Goal: Information Seeking & Learning: Learn about a topic

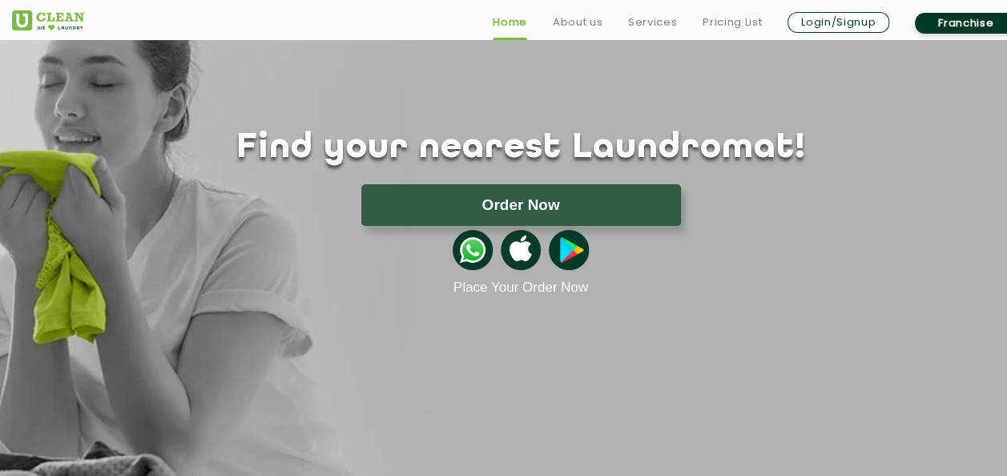
scroll to position [78, 0]
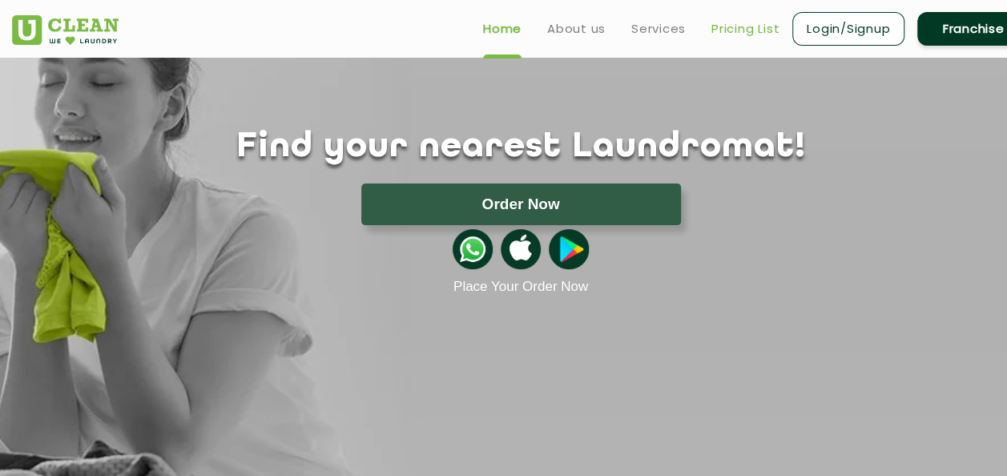
click at [717, 34] on link "Pricing List" at bounding box center [745, 28] width 68 height 19
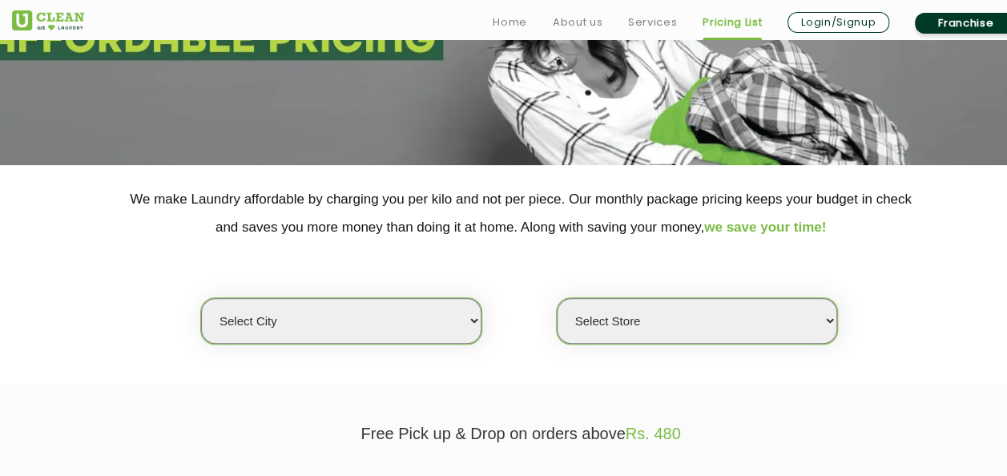
scroll to position [207, 0]
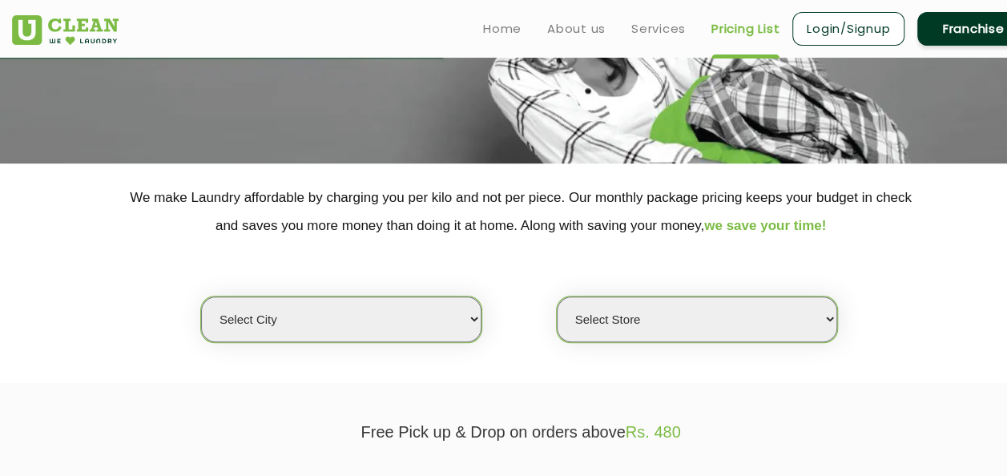
click at [476, 311] on select "Select city [GEOGRAPHIC_DATA] [GEOGRAPHIC_DATA] [GEOGRAPHIC_DATA] [GEOGRAPHIC_D…" at bounding box center [341, 319] width 280 height 46
click at [477, 321] on select "Select city [GEOGRAPHIC_DATA] [GEOGRAPHIC_DATA] [GEOGRAPHIC_DATA] [GEOGRAPHIC_D…" at bounding box center [341, 319] width 280 height 46
click at [284, 315] on select "Select city [GEOGRAPHIC_DATA] [GEOGRAPHIC_DATA] [GEOGRAPHIC_DATA] [GEOGRAPHIC_D…" at bounding box center [341, 319] width 280 height 46
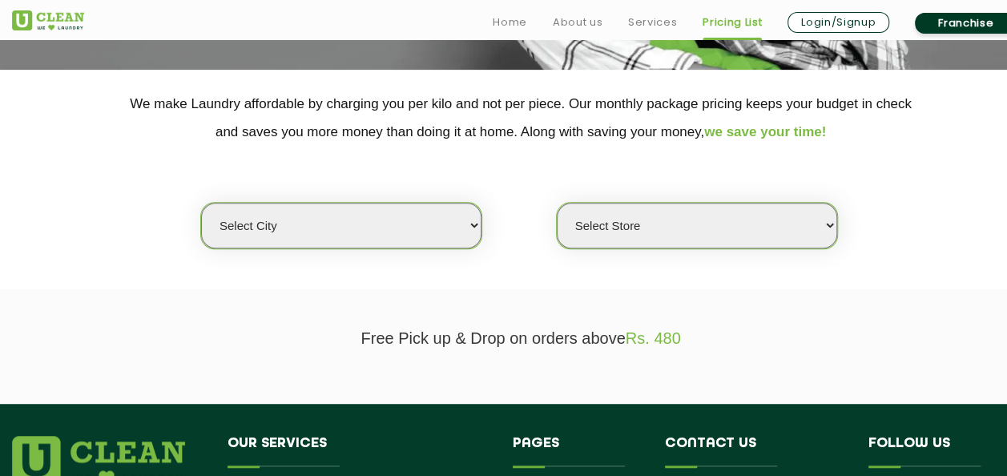
scroll to position [309, 0]
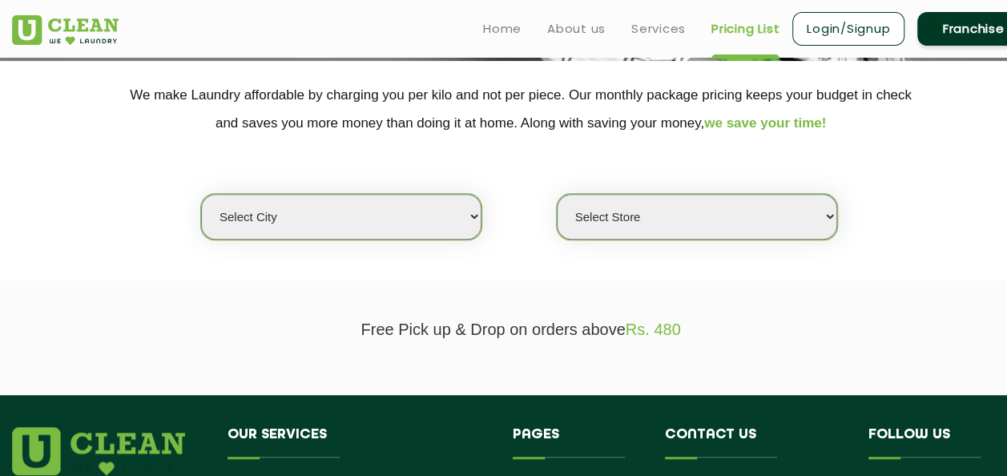
click at [476, 208] on select "Select city [GEOGRAPHIC_DATA] [GEOGRAPHIC_DATA] [GEOGRAPHIC_DATA] [GEOGRAPHIC_D…" at bounding box center [341, 217] width 280 height 46
select select "42"
click at [201, 194] on select "Select city [GEOGRAPHIC_DATA] [GEOGRAPHIC_DATA] [GEOGRAPHIC_DATA] [GEOGRAPHIC_D…" at bounding box center [341, 217] width 280 height 46
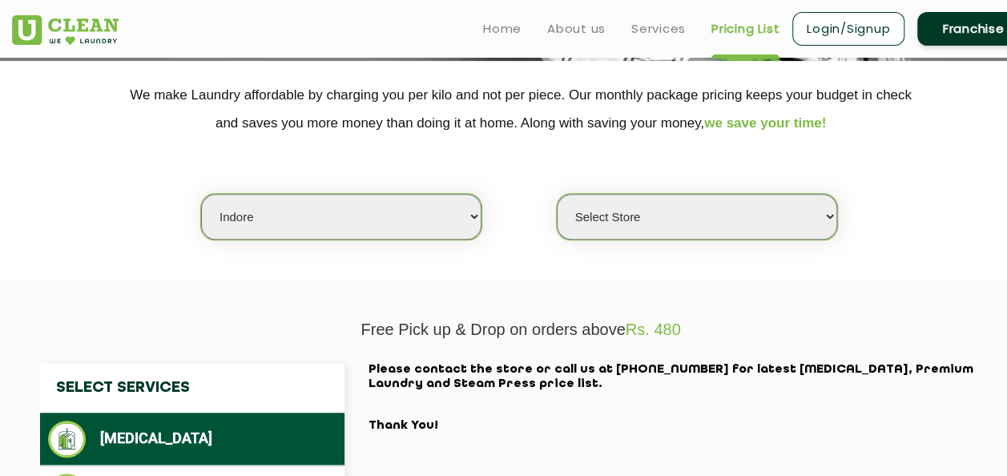
click at [630, 226] on select "Select Store" at bounding box center [697, 217] width 280 height 46
click at [557, 194] on select "Select Store" at bounding box center [697, 217] width 280 height 46
click at [818, 213] on select "Select Store" at bounding box center [697, 217] width 280 height 46
click at [557, 194] on select "Select Store" at bounding box center [697, 217] width 280 height 46
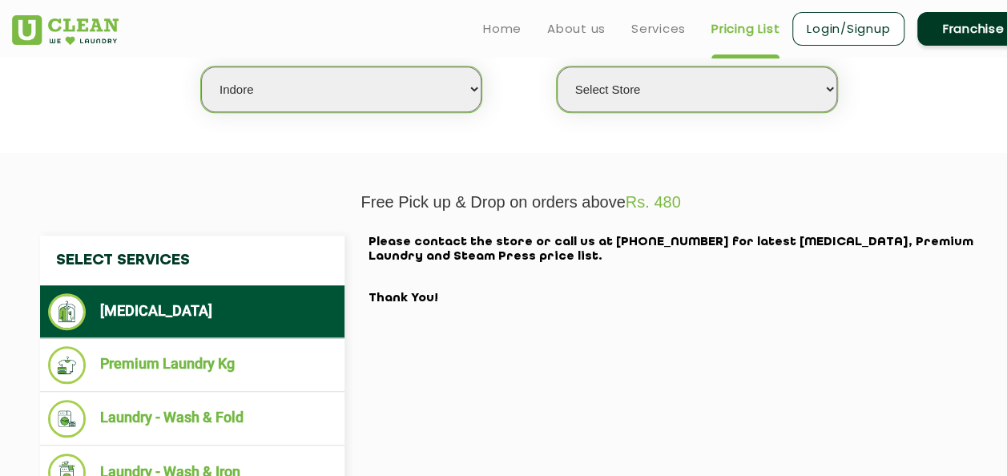
scroll to position [436, 0]
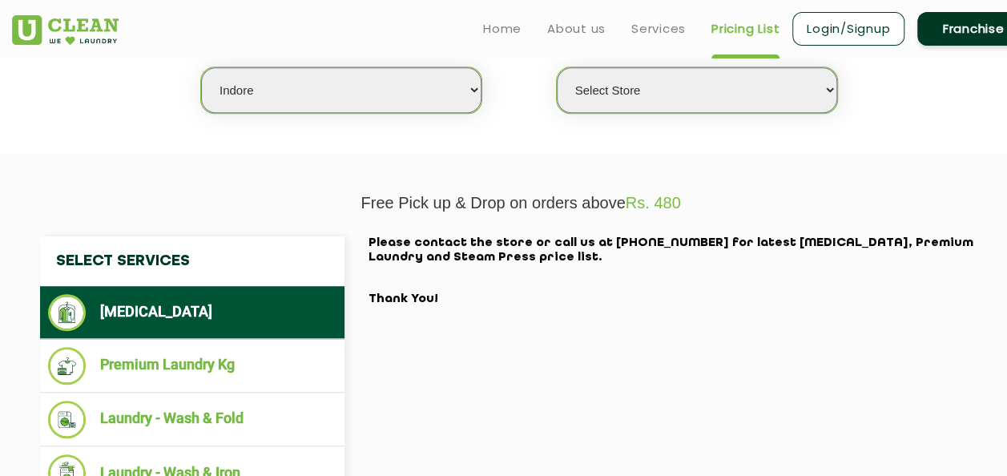
click at [656, 96] on select "Select Store" at bounding box center [697, 90] width 280 height 46
click at [557, 67] on select "Select Store" at bounding box center [697, 90] width 280 height 46
click at [825, 91] on select "Select Store" at bounding box center [697, 90] width 280 height 46
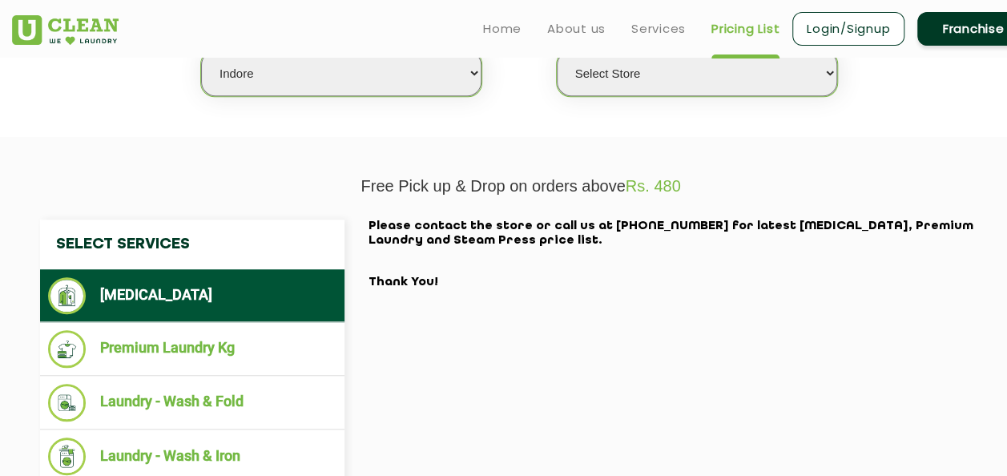
scroll to position [481, 0]
